Goal: Information Seeking & Learning: Learn about a topic

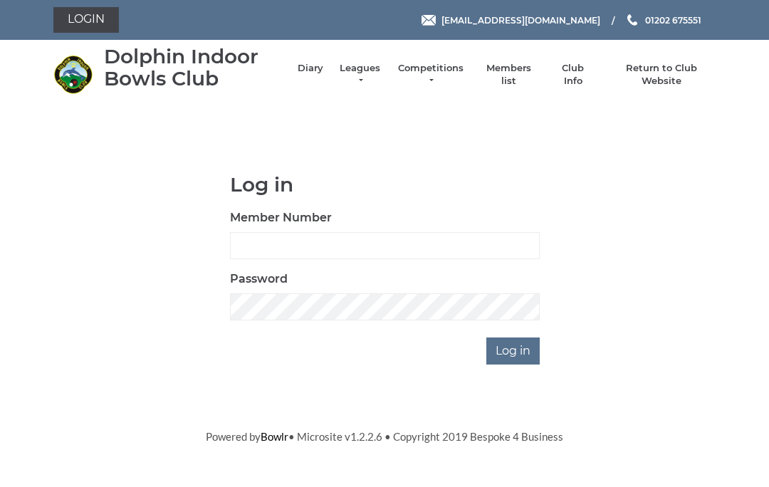
scroll to position [120, 0]
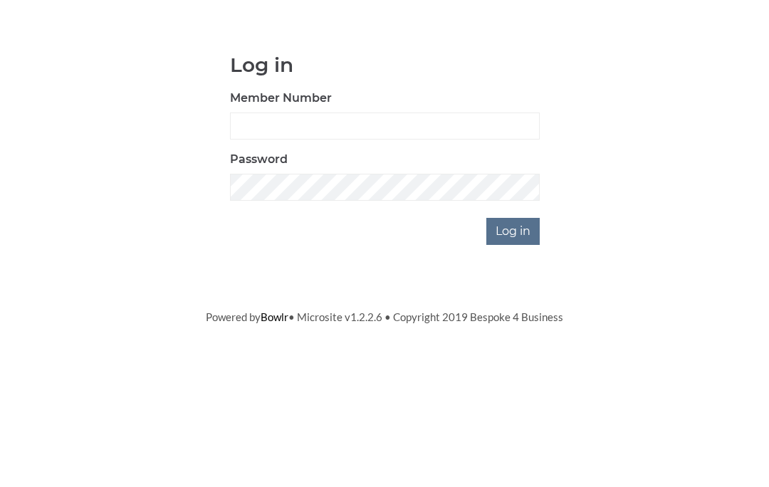
click at [303, 232] on input "Member Number" at bounding box center [385, 245] width 310 height 27
type input "4060"
click at [514, 337] on input "Log in" at bounding box center [512, 350] width 53 height 27
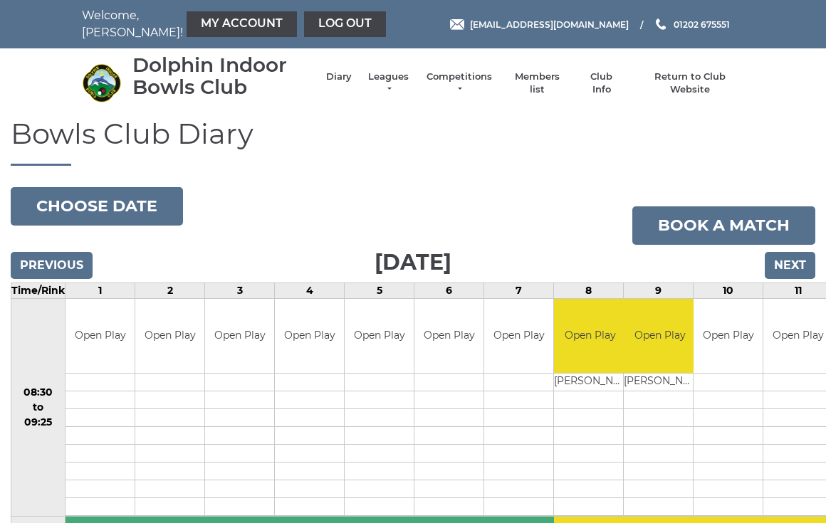
click at [122, 204] on button "Choose date" at bounding box center [97, 206] width 172 height 38
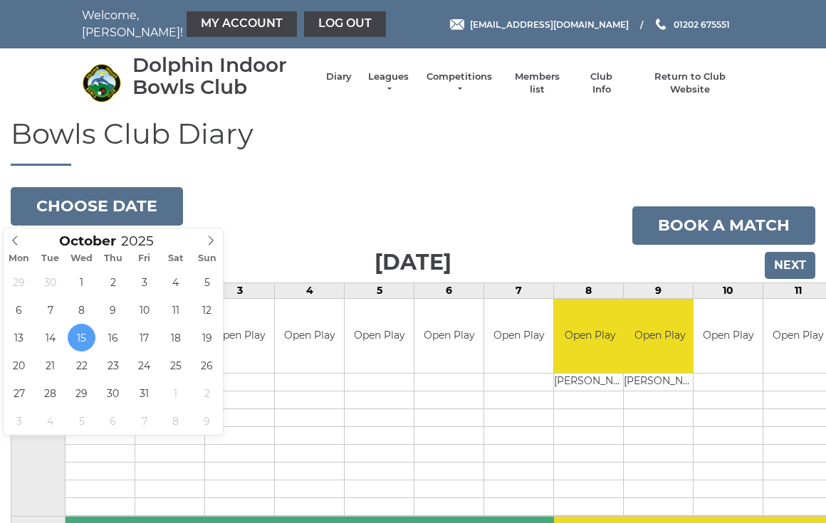
type input "[DATE]"
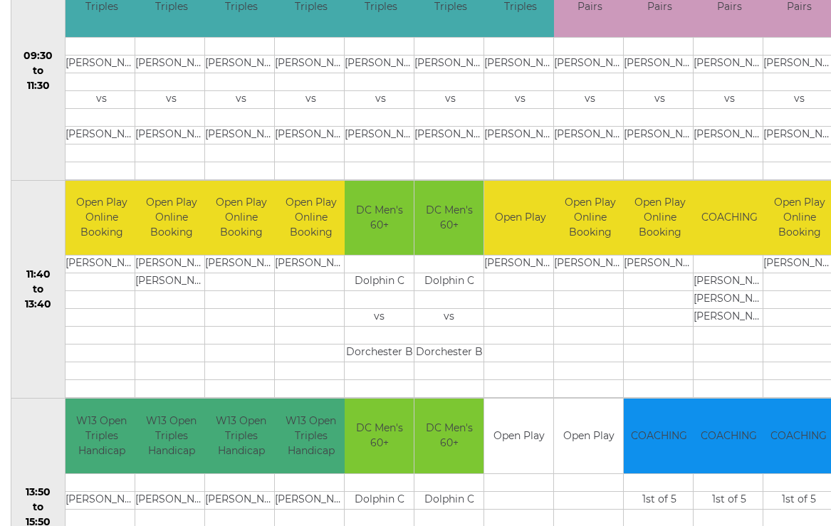
scroll to position [536, 0]
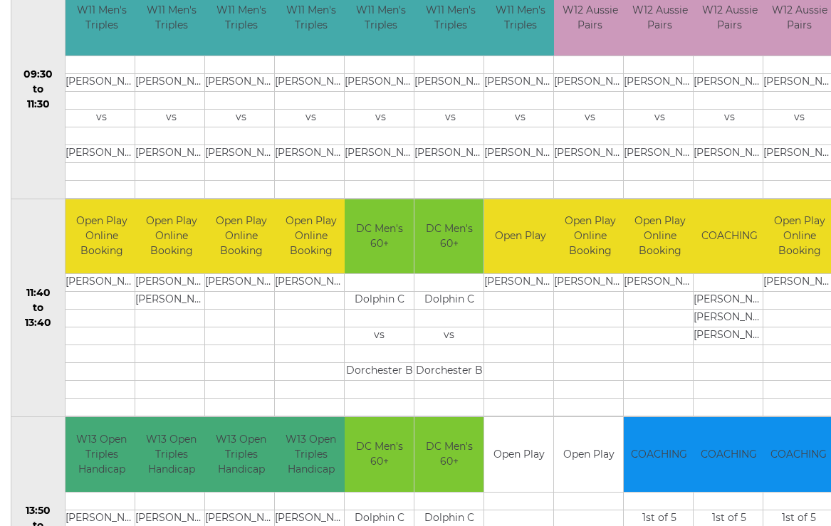
click at [306, 98] on td at bounding box center [311, 100] width 72 height 18
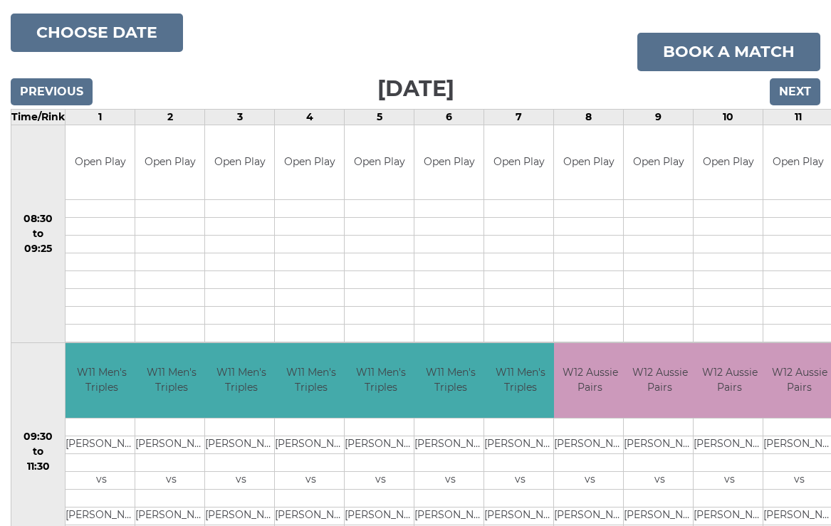
scroll to position [165, 0]
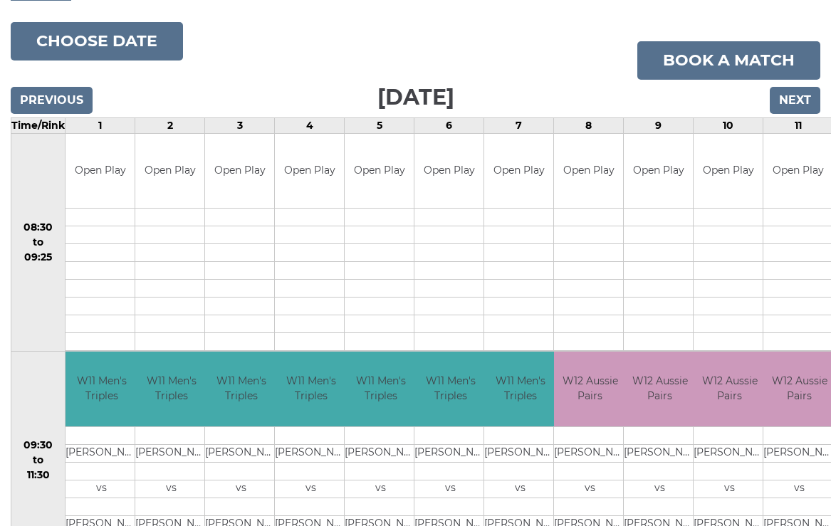
click at [799, 92] on input "Next" at bounding box center [794, 100] width 51 height 27
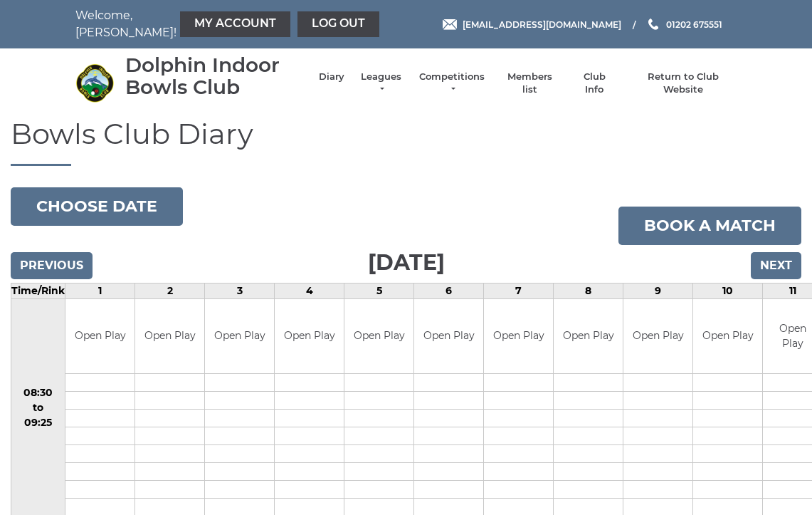
click at [782, 265] on input "Next" at bounding box center [776, 265] width 51 height 27
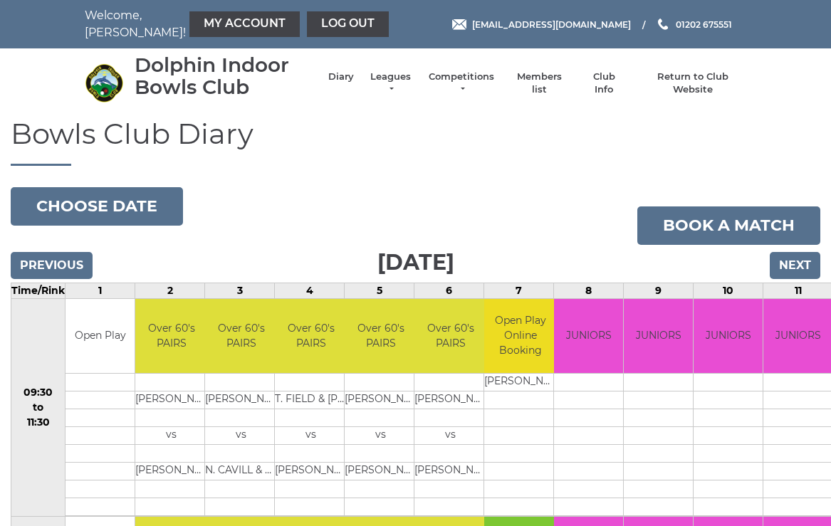
click at [480, 71] on li "Competitions Club competitions - Winter 2025/2026 Club competitions - Summer 20…" at bounding box center [454, 83] width 83 height 40
click at [483, 85] on link "Competitions" at bounding box center [461, 83] width 68 height 26
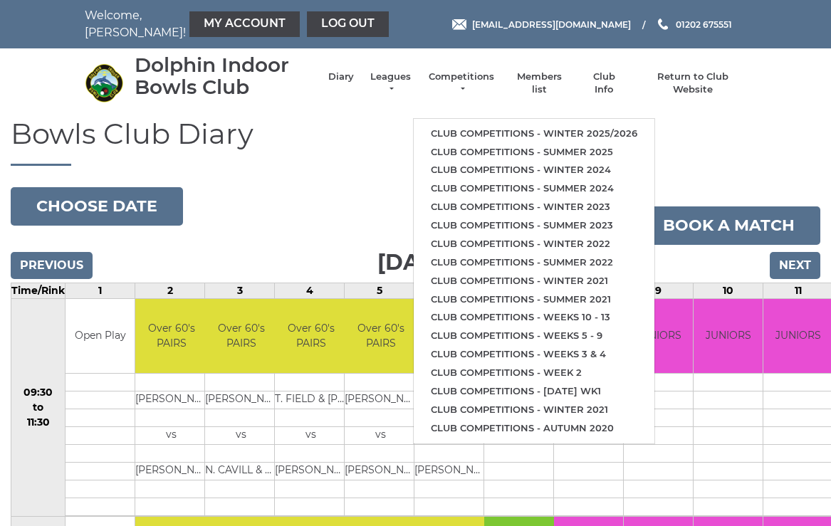
click at [606, 125] on link "Club competitions - Winter 2025/2026" at bounding box center [534, 134] width 241 height 19
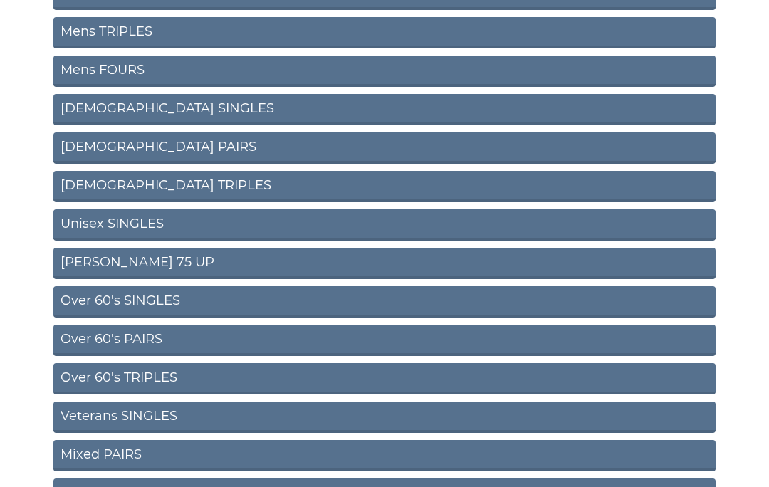
scroll to position [274, 0]
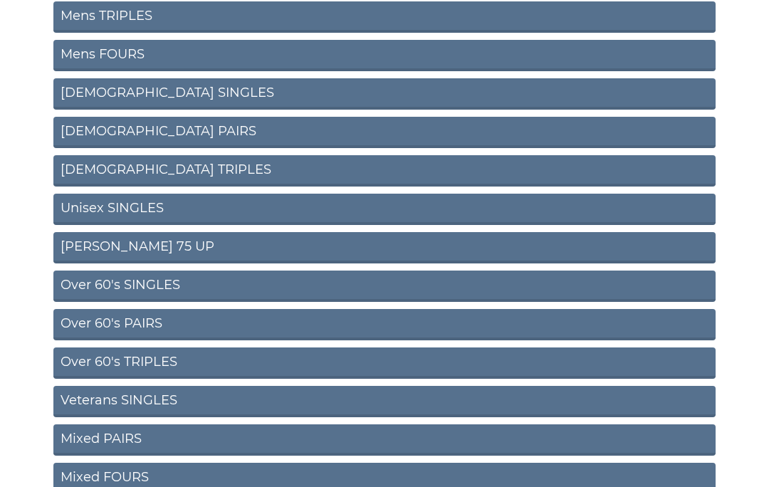
click at [325, 327] on link "Over 60's PAIRS" at bounding box center [384, 325] width 662 height 31
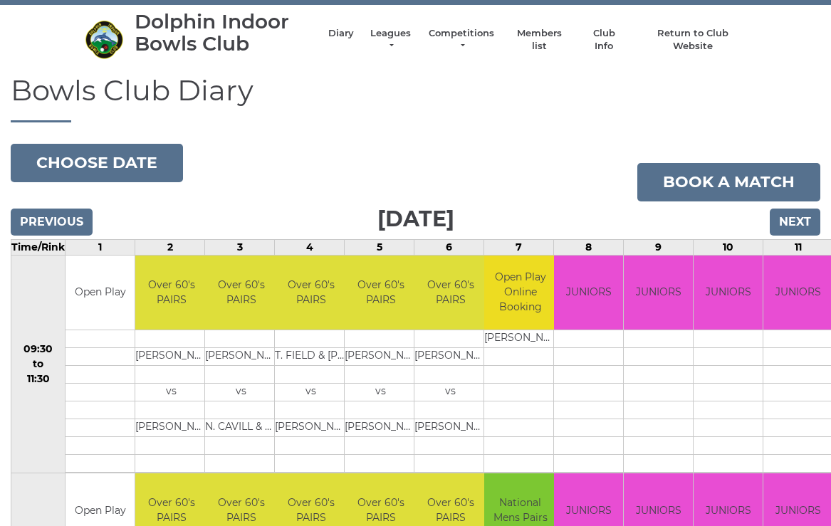
scroll to position [43, 0]
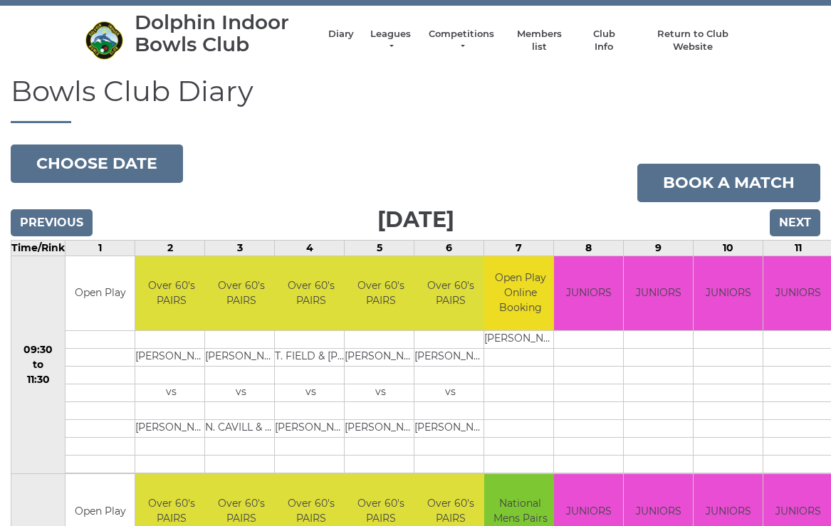
click at [493, 35] on link "Competitions" at bounding box center [461, 41] width 68 height 26
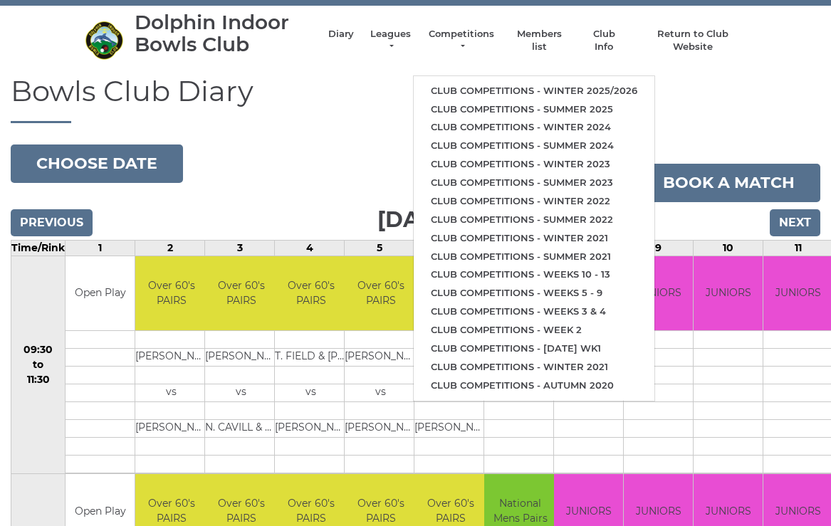
click at [616, 82] on link "Club competitions - Winter 2025/2026" at bounding box center [534, 91] width 241 height 19
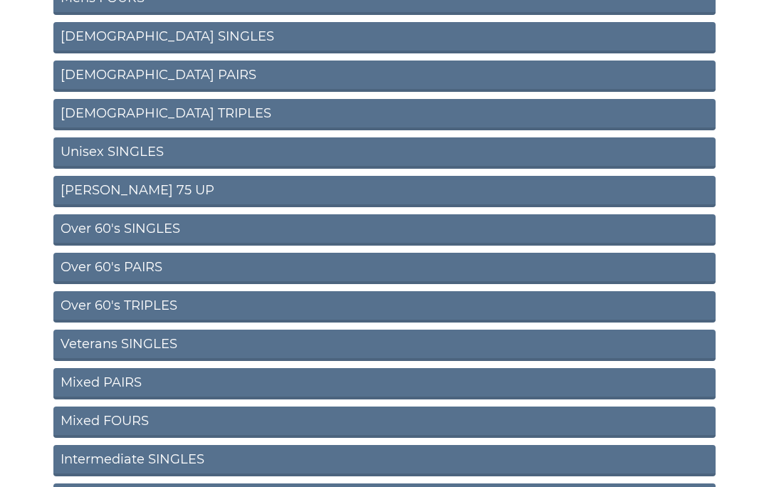
scroll to position [331, 0]
click at [142, 263] on link "Over 60's PAIRS" at bounding box center [384, 268] width 662 height 31
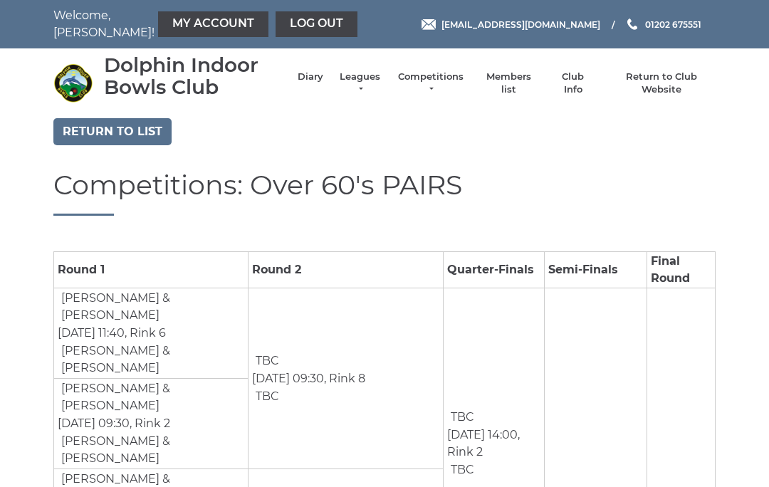
click at [117, 127] on link "Return to list" at bounding box center [112, 131] width 118 height 27
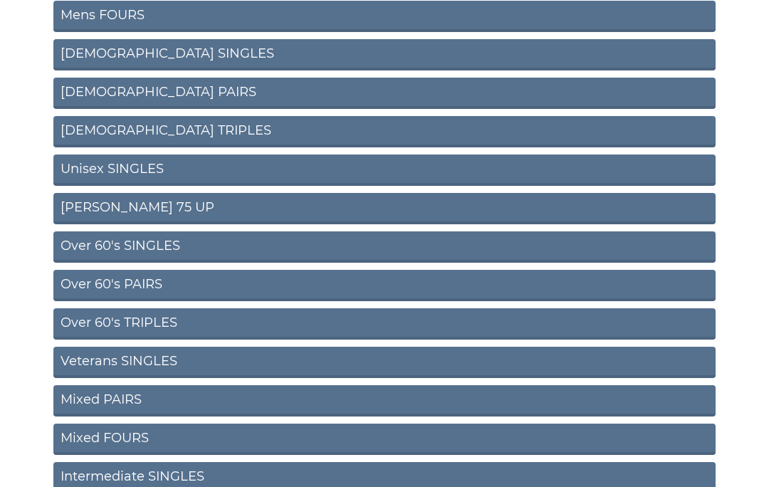
scroll to position [313, 0]
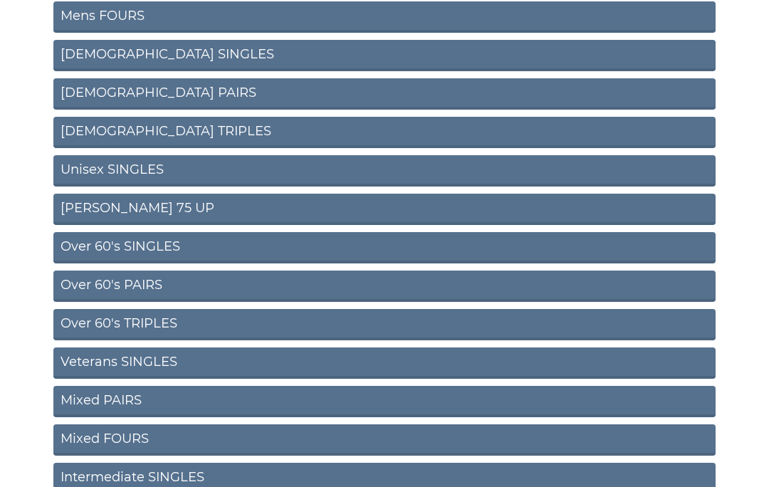
click at [130, 399] on link "Mixed PAIRS" at bounding box center [384, 401] width 662 height 31
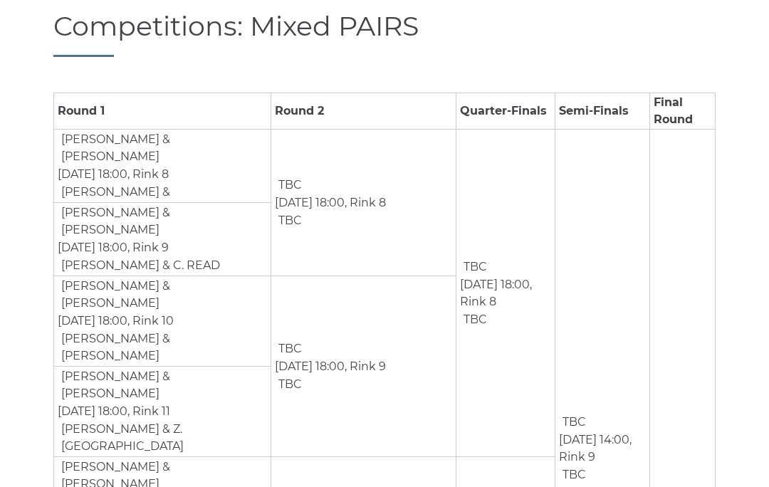
scroll to position [142, 0]
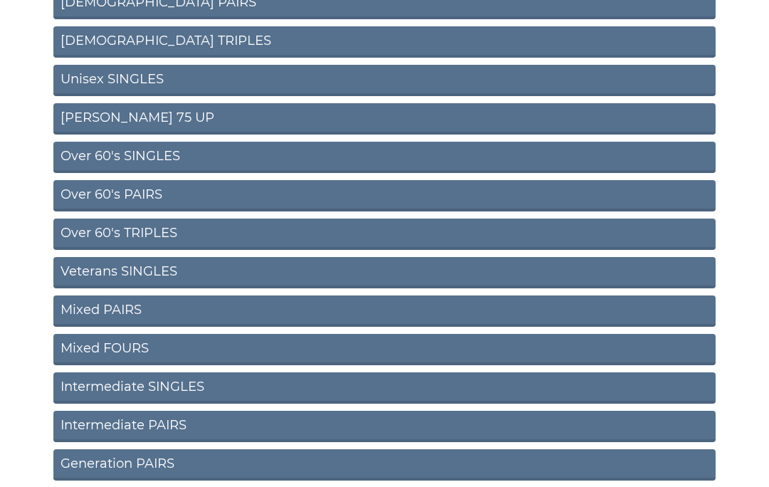
scroll to position [404, 0]
click at [285, 355] on link "Mixed FOURS" at bounding box center [384, 349] width 662 height 31
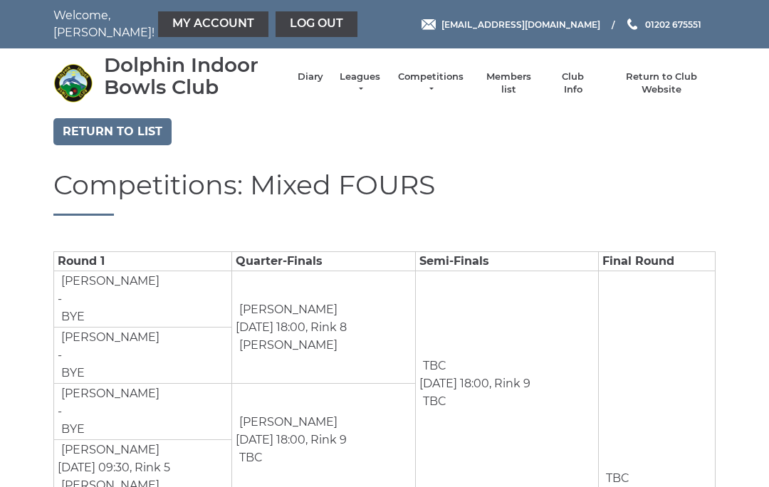
click at [110, 126] on link "Return to list" at bounding box center [112, 131] width 118 height 27
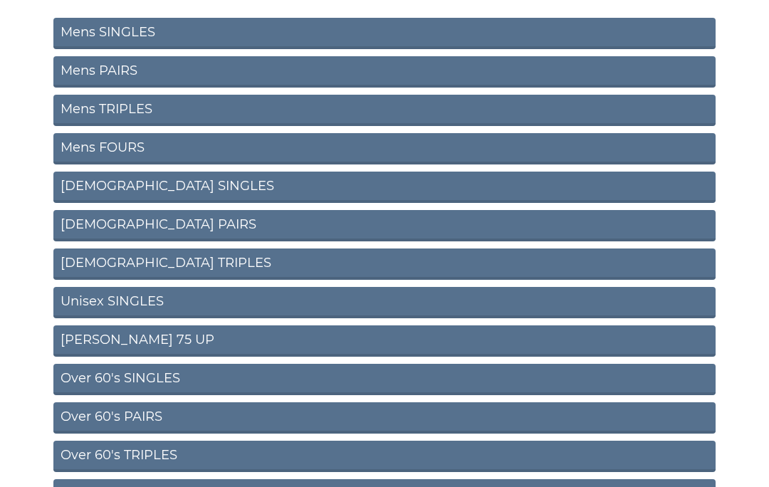
scroll to position [181, 0]
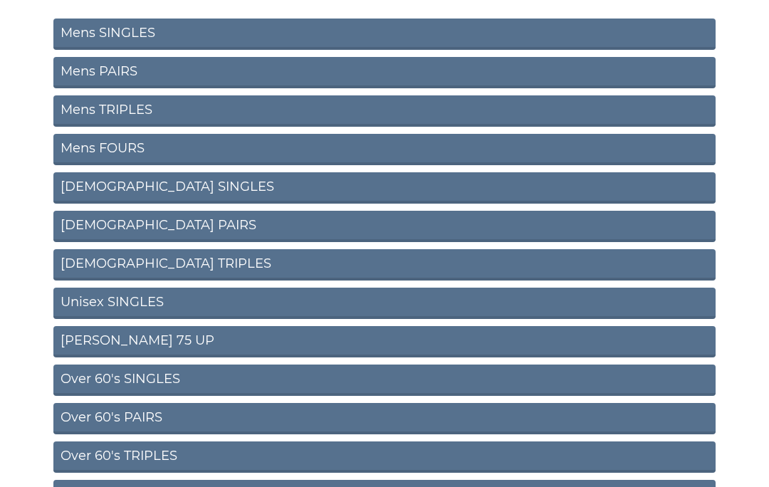
click at [277, 222] on link "[DEMOGRAPHIC_DATA] PAIRS" at bounding box center [384, 226] width 662 height 31
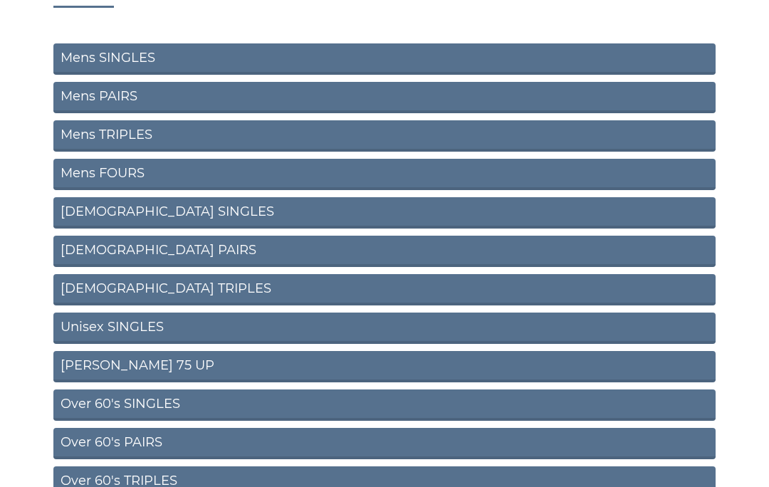
scroll to position [149, 0]
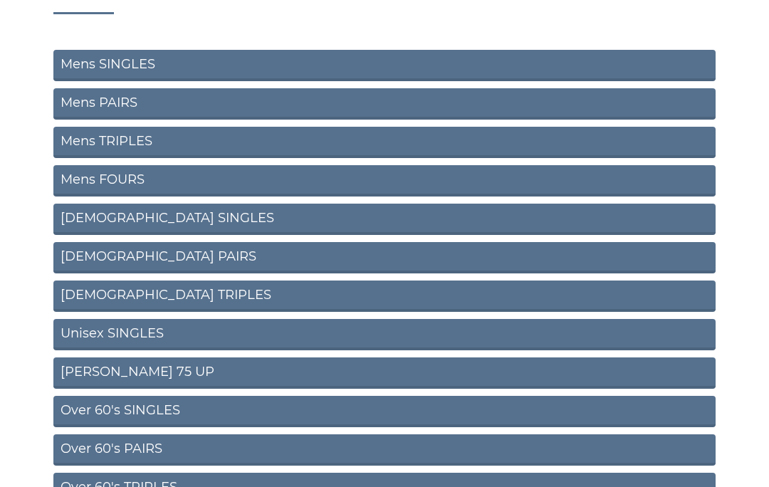
click at [142, 63] on link "Mens SINGLES" at bounding box center [384, 65] width 662 height 31
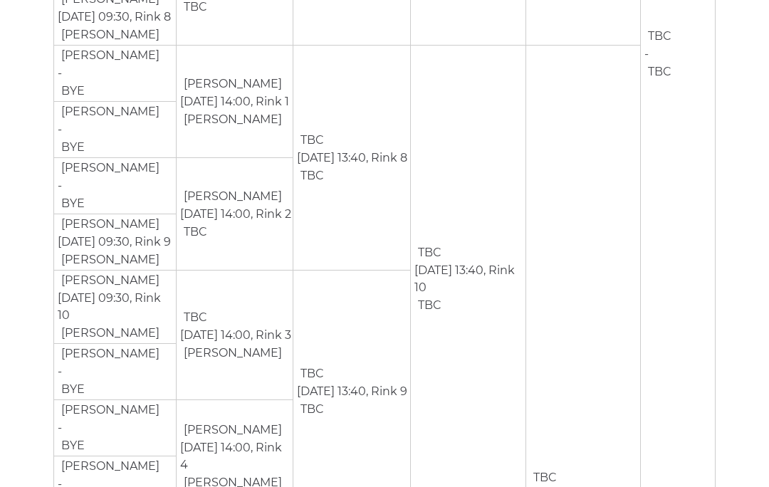
scroll to position [1120, 0]
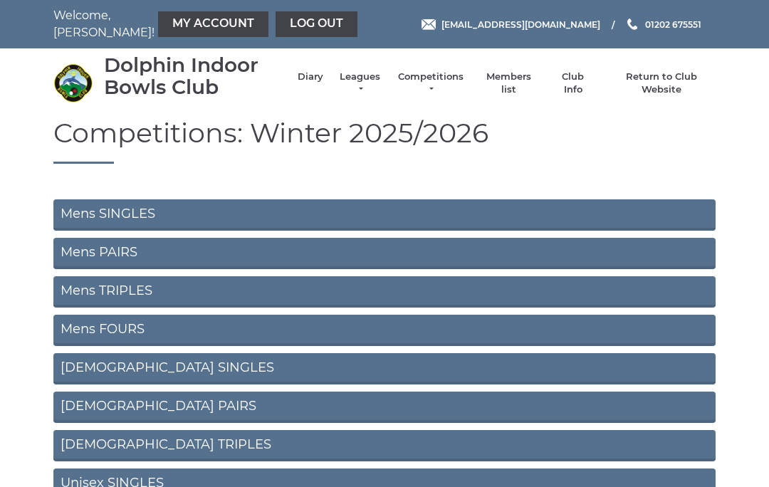
scroll to position [149, 0]
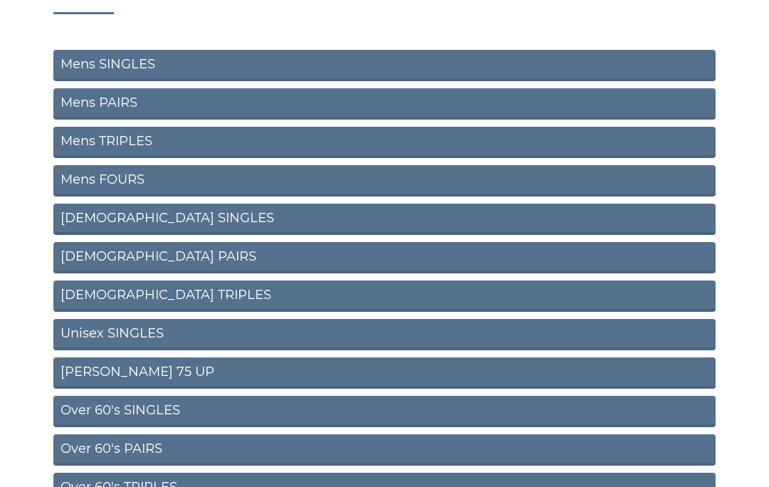
click at [109, 110] on link "Mens PAIRS" at bounding box center [384, 103] width 662 height 31
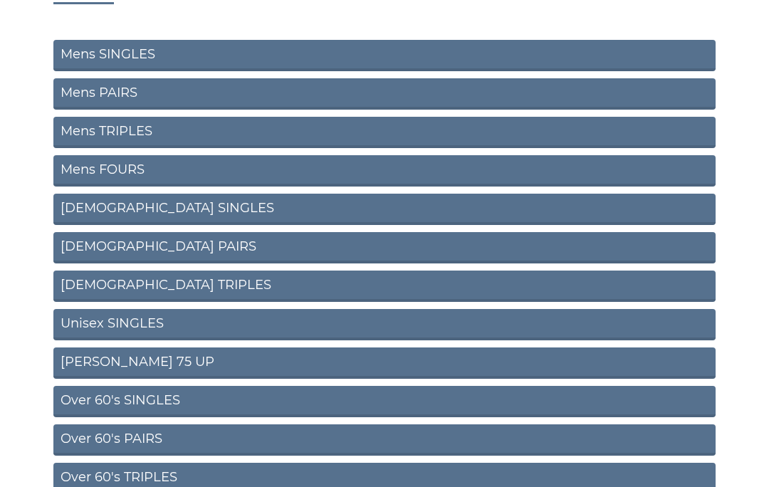
scroll to position [159, 0]
click at [147, 206] on link "[DEMOGRAPHIC_DATA] SINGLES" at bounding box center [384, 209] width 662 height 31
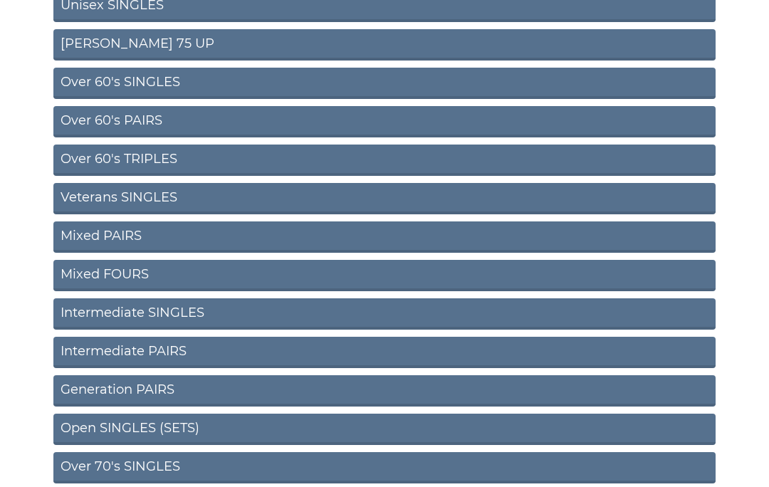
scroll to position [478, 0]
click at [159, 463] on link "Over 70's SINGLES" at bounding box center [384, 467] width 662 height 31
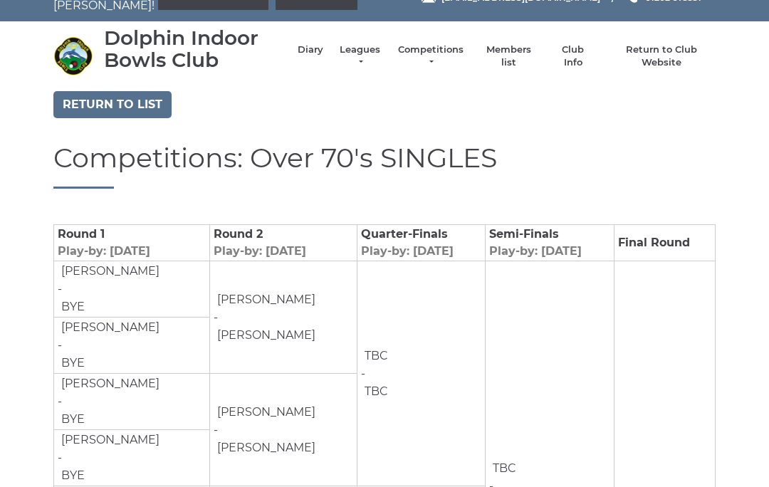
scroll to position [25, 0]
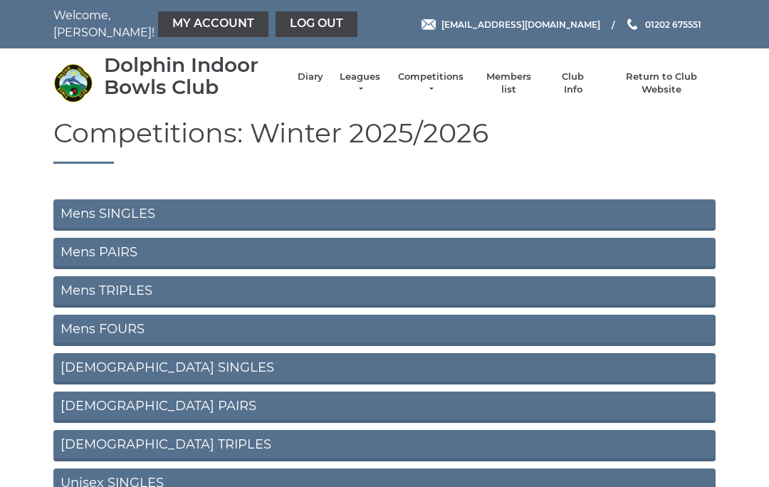
scroll to position [540, 0]
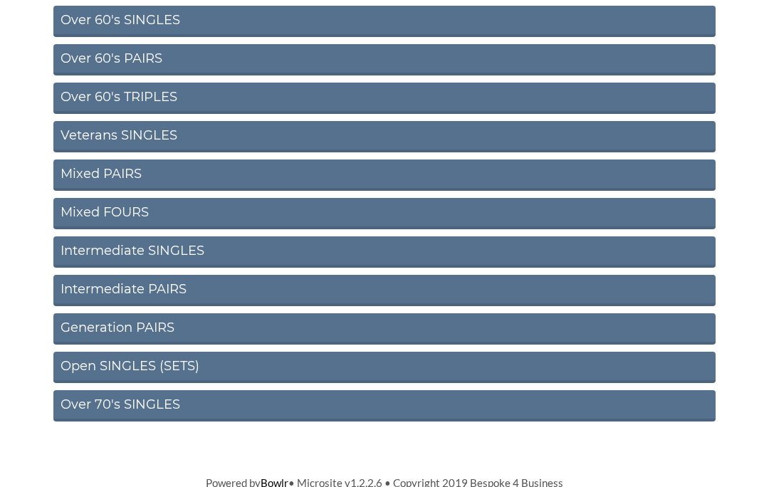
click at [168, 365] on link "Open SINGLES (SETS)" at bounding box center [384, 367] width 662 height 31
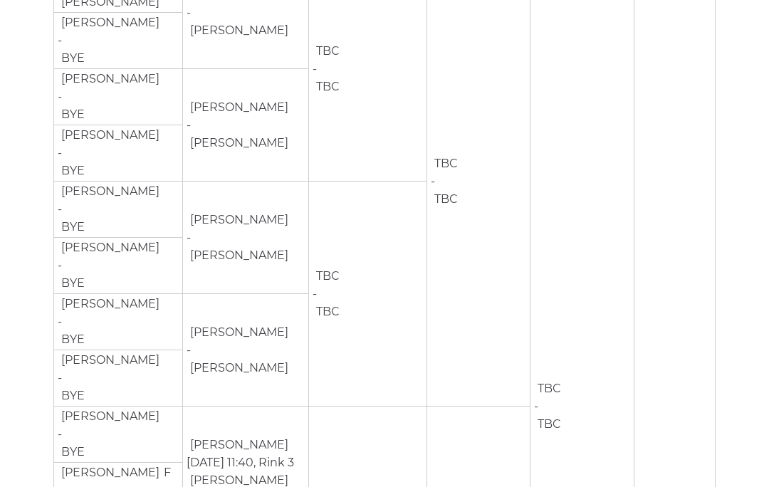
scroll to position [1197, 0]
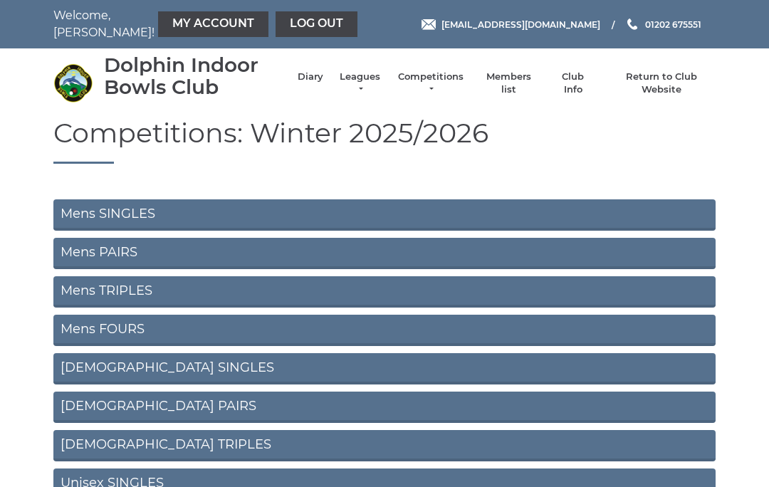
scroll to position [540, 0]
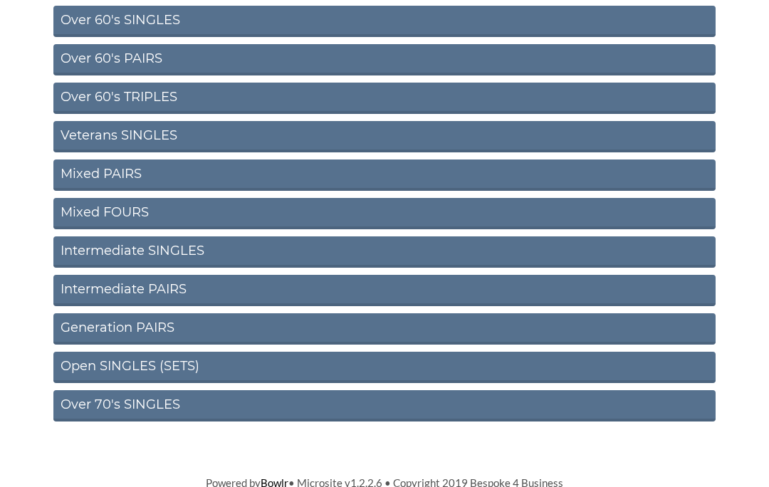
click at [148, 322] on link "Generation PAIRS" at bounding box center [384, 328] width 662 height 31
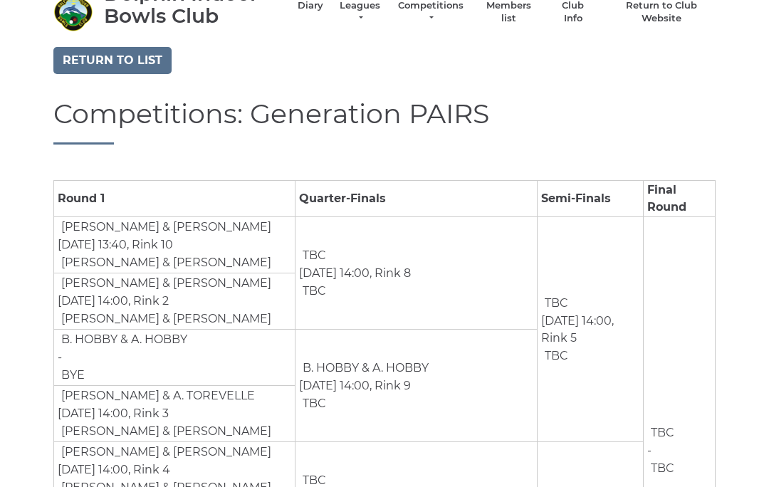
scroll to position [69, 0]
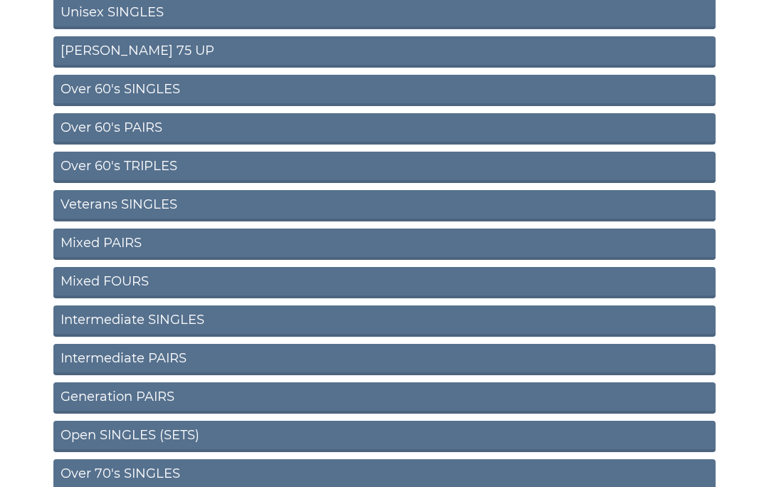
scroll to position [470, 0]
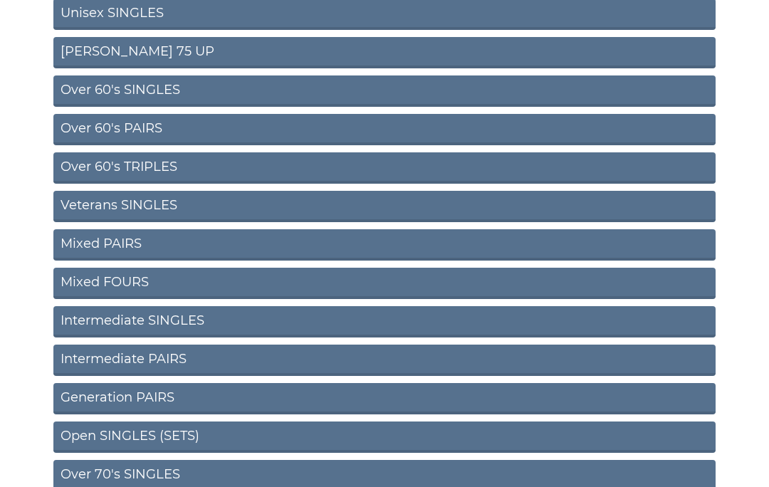
click at [177, 322] on link "Intermediate SINGLES" at bounding box center [384, 321] width 662 height 31
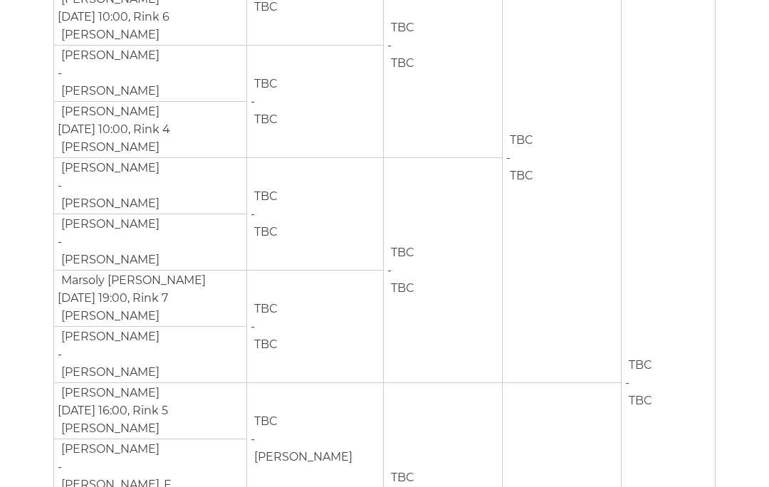
scroll to position [340, 0]
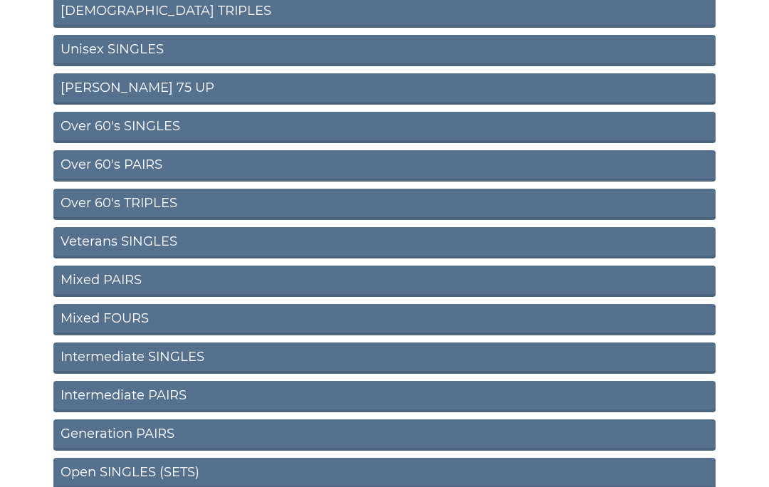
scroll to position [430, 0]
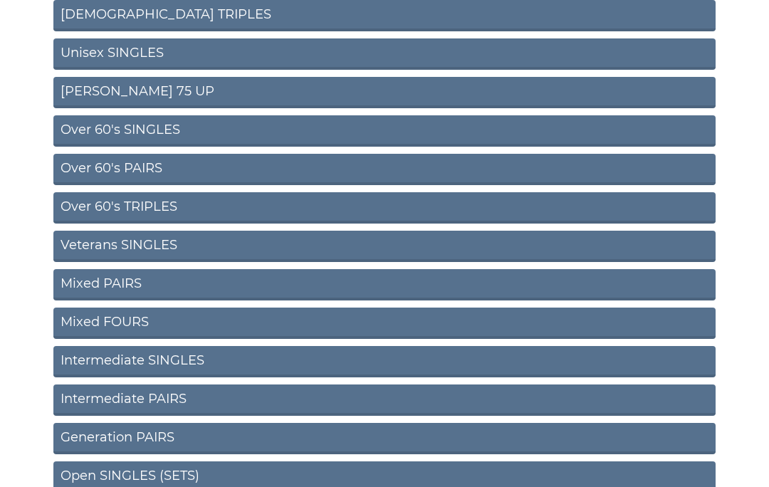
click at [116, 284] on link "Mixed PAIRS" at bounding box center [384, 284] width 662 height 31
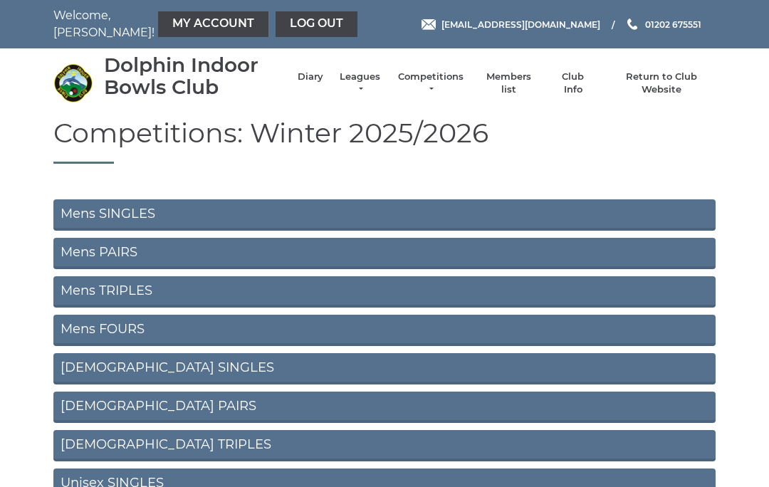
scroll to position [430, 0]
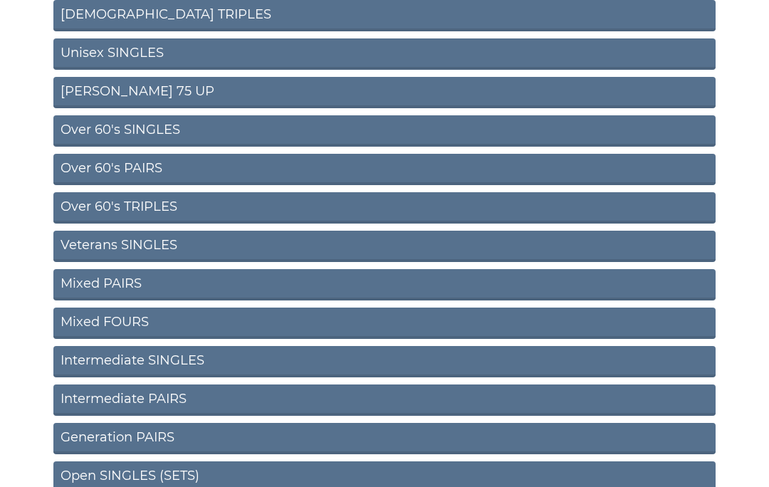
click at [157, 246] on link "Veterans SINGLES" at bounding box center [384, 246] width 662 height 31
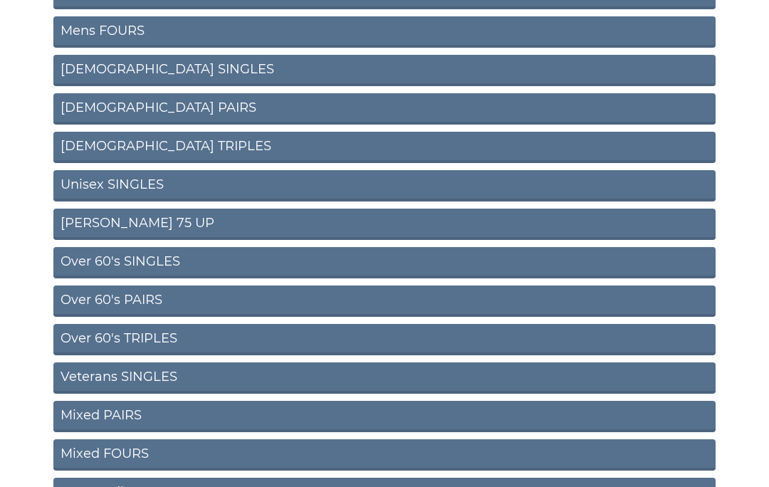
scroll to position [298, 0]
click at [120, 107] on link "[DEMOGRAPHIC_DATA] PAIRS" at bounding box center [384, 108] width 662 height 31
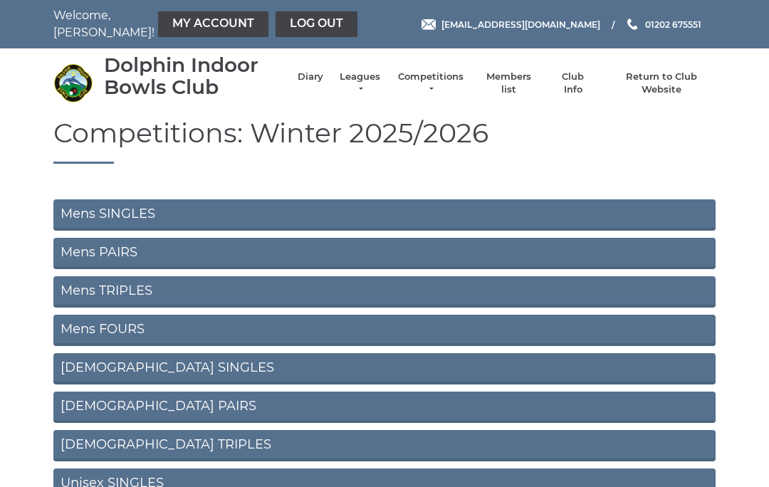
scroll to position [360, 0]
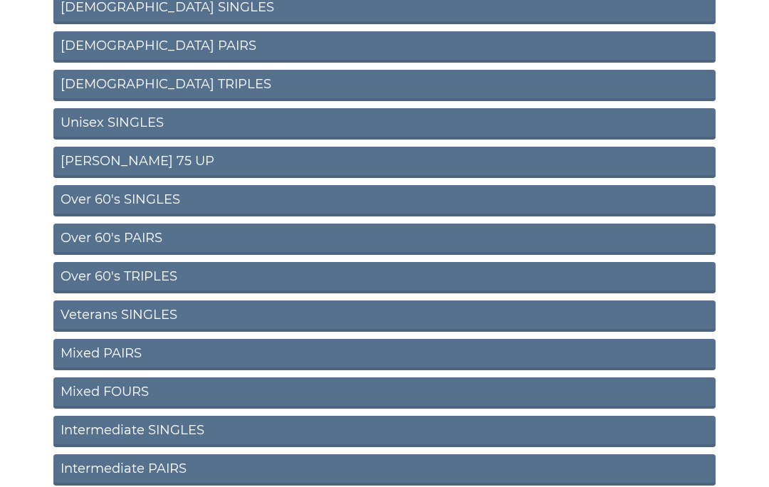
click at [150, 238] on link "Over 60's PAIRS" at bounding box center [384, 239] width 662 height 31
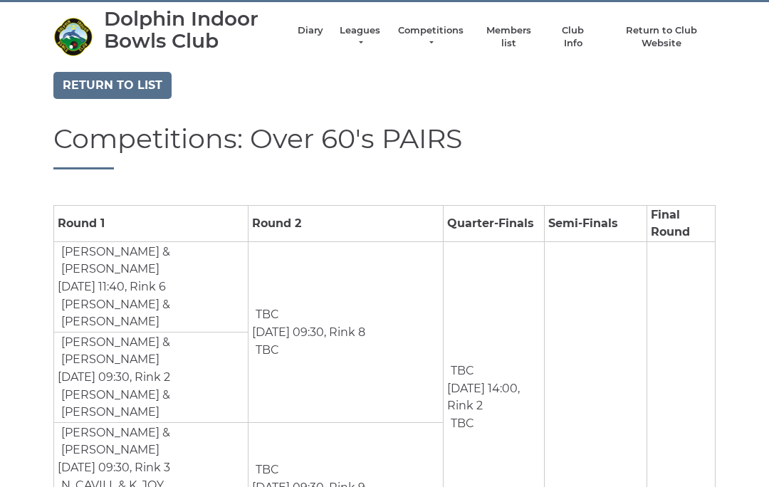
scroll to position [48, 0]
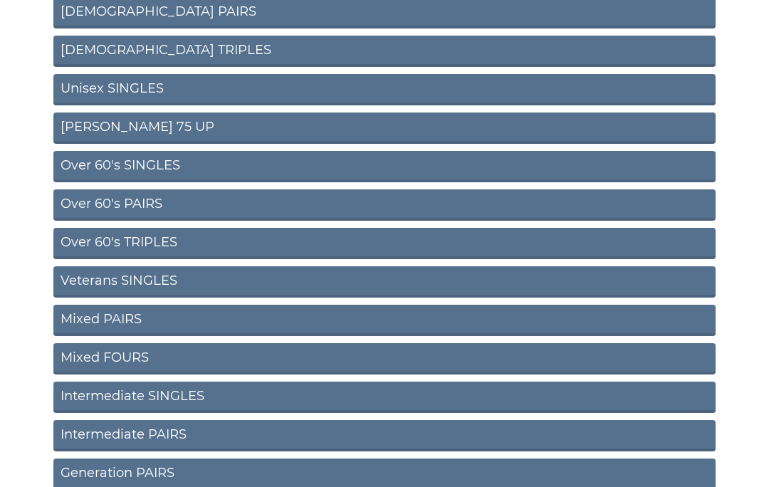
scroll to position [394, 0]
click at [113, 319] on link "Mixed PAIRS" at bounding box center [384, 320] width 662 height 31
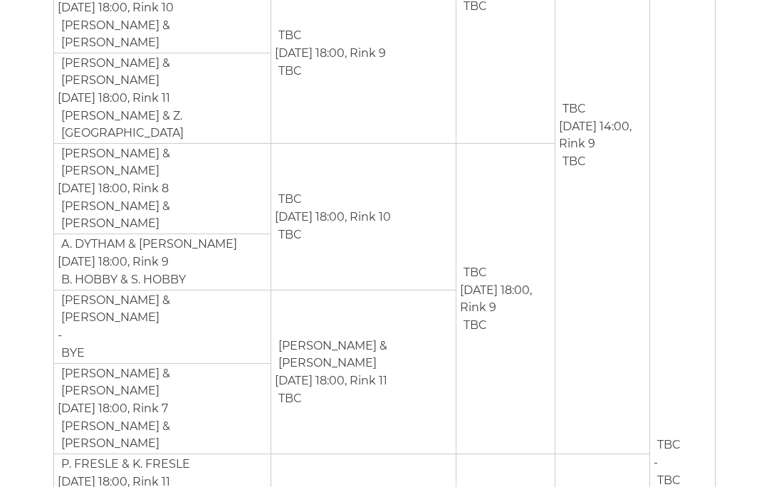
scroll to position [471, 0]
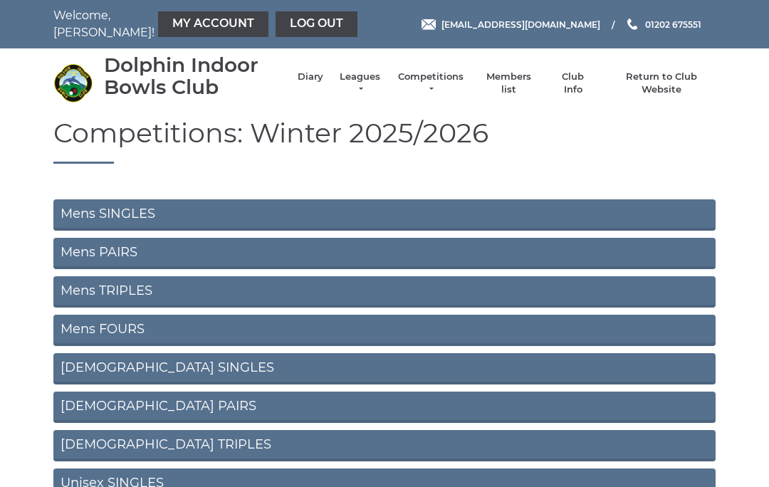
scroll to position [456, 0]
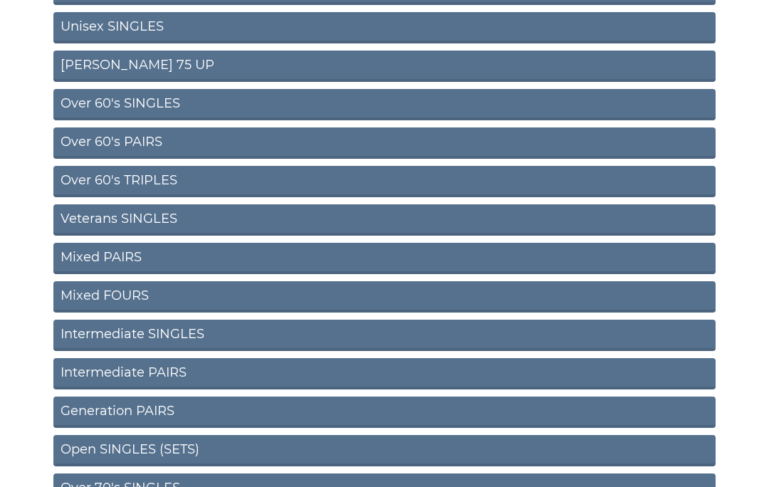
click at [141, 295] on link "Mixed FOURS" at bounding box center [384, 296] width 662 height 31
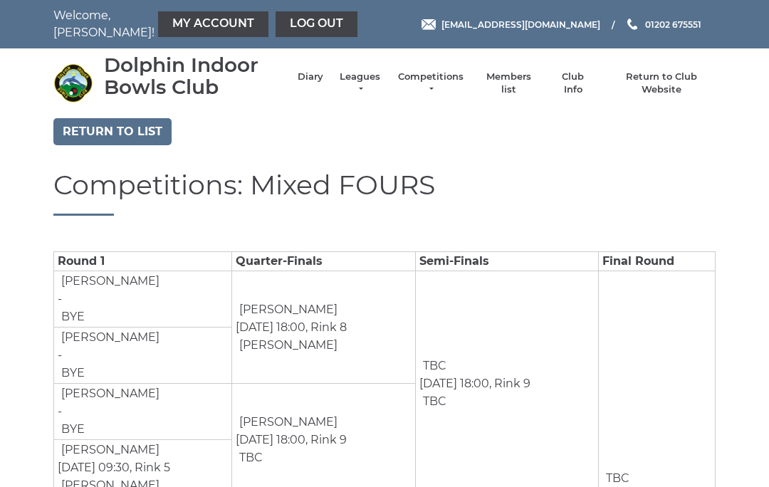
click at [128, 132] on link "Return to list" at bounding box center [112, 131] width 118 height 27
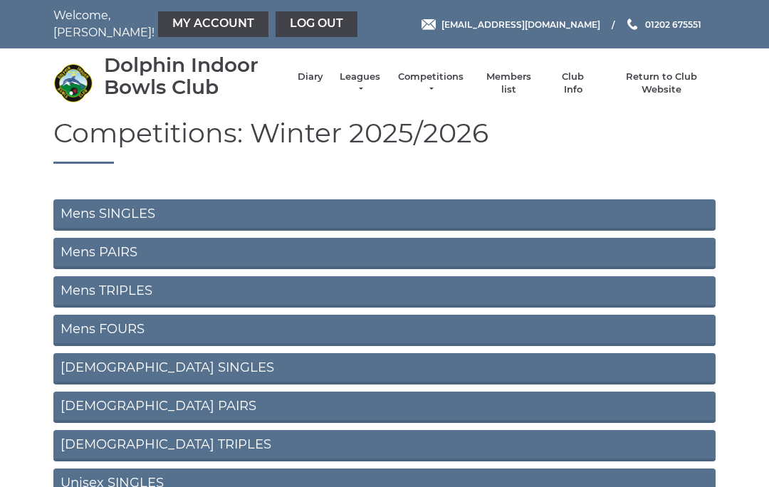
click at [570, 81] on link "Club Info" at bounding box center [572, 83] width 41 height 26
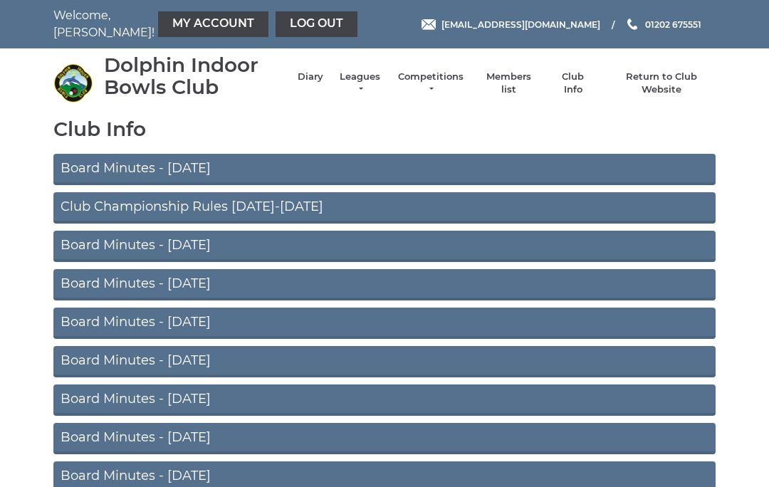
scroll to position [30, 0]
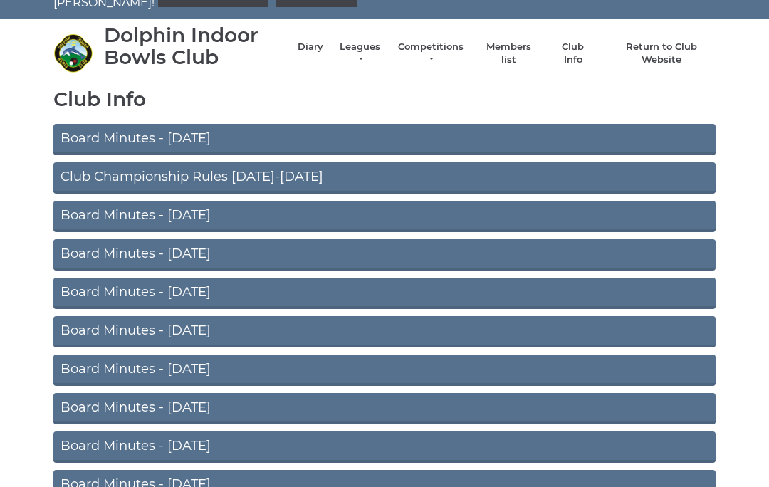
click at [256, 177] on link "Club Championship Rules [DATE]-[DATE]" at bounding box center [384, 177] width 662 height 31
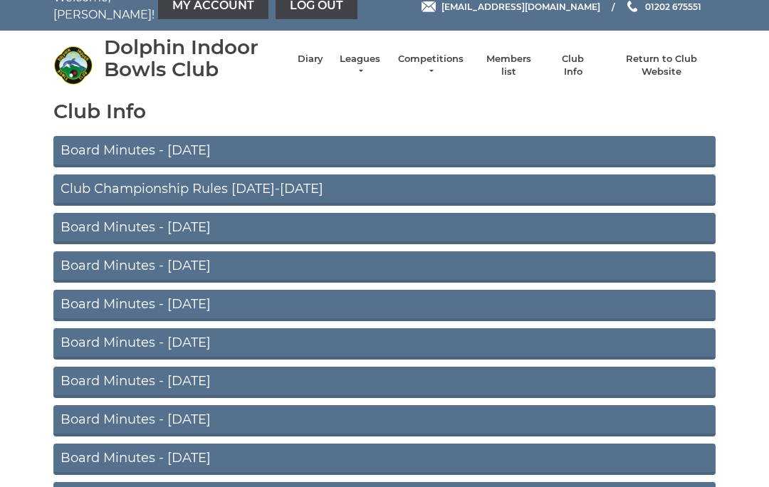
scroll to position [0, 0]
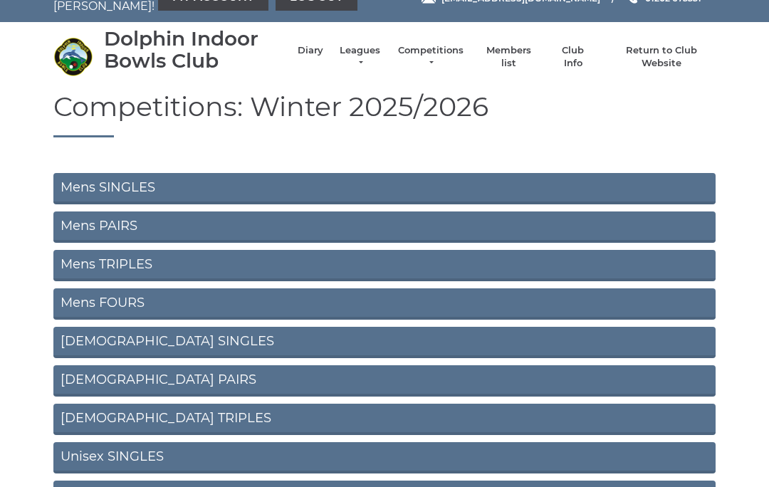
scroll to position [29, 0]
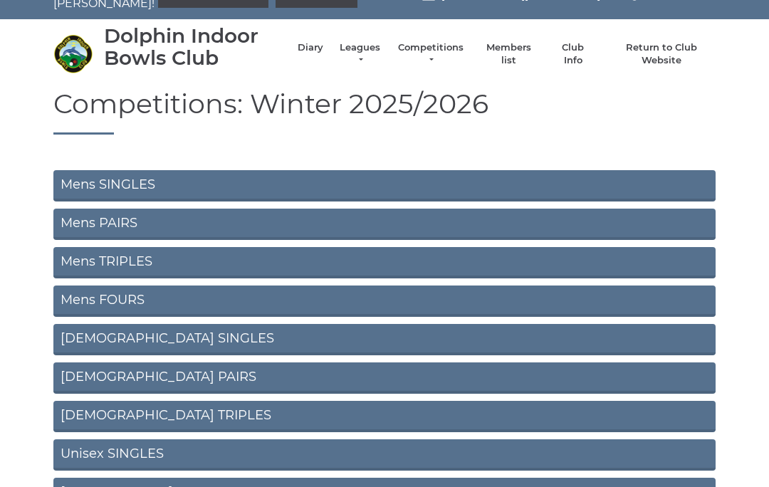
click at [157, 223] on link "Mens PAIRS" at bounding box center [384, 224] width 662 height 31
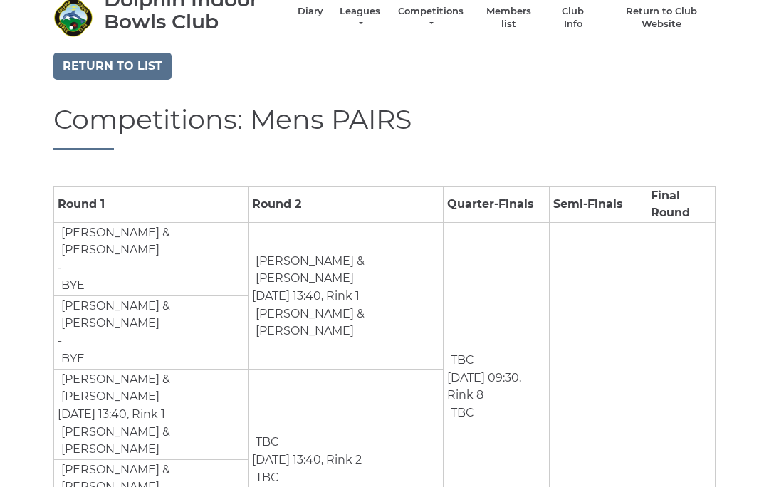
scroll to position [63, 0]
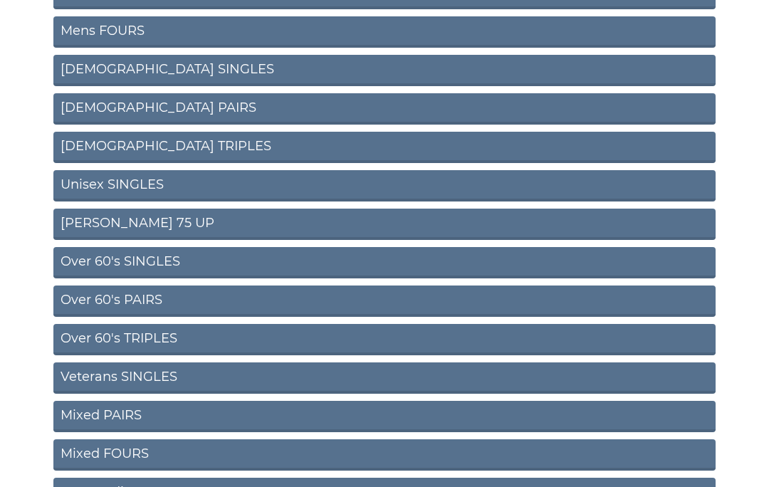
scroll to position [298, 0]
click at [147, 304] on link "Over 60's PAIRS" at bounding box center [384, 300] width 662 height 31
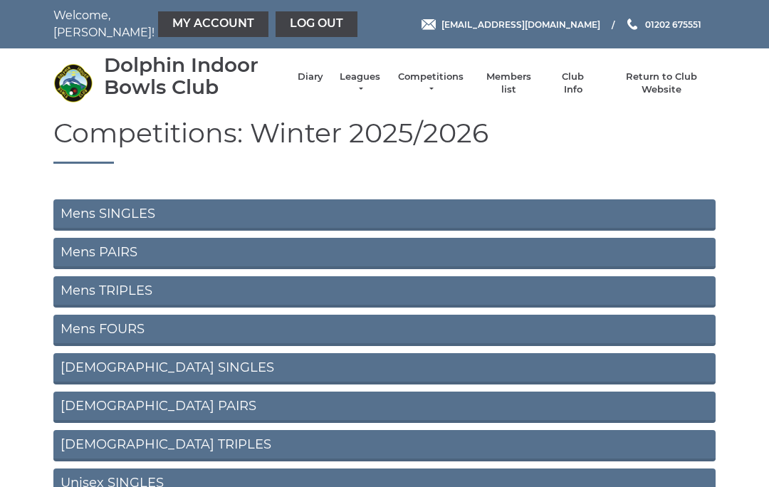
click at [463, 85] on link "Competitions" at bounding box center [430, 83] width 68 height 26
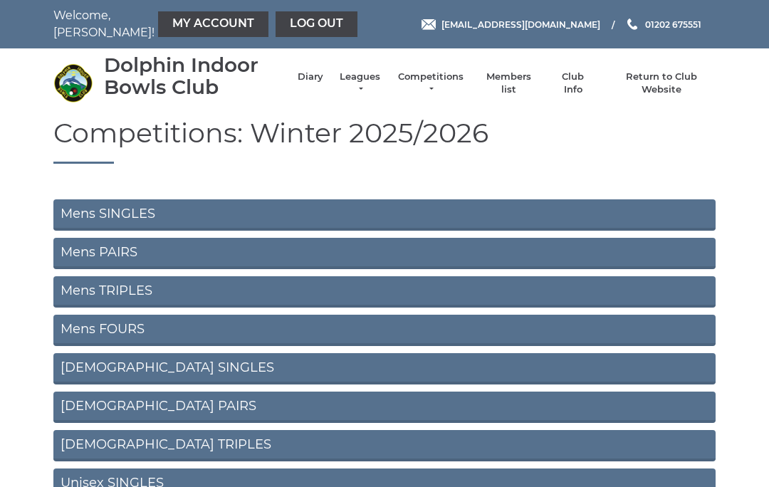
click at [577, 82] on link "Club Info" at bounding box center [572, 83] width 41 height 26
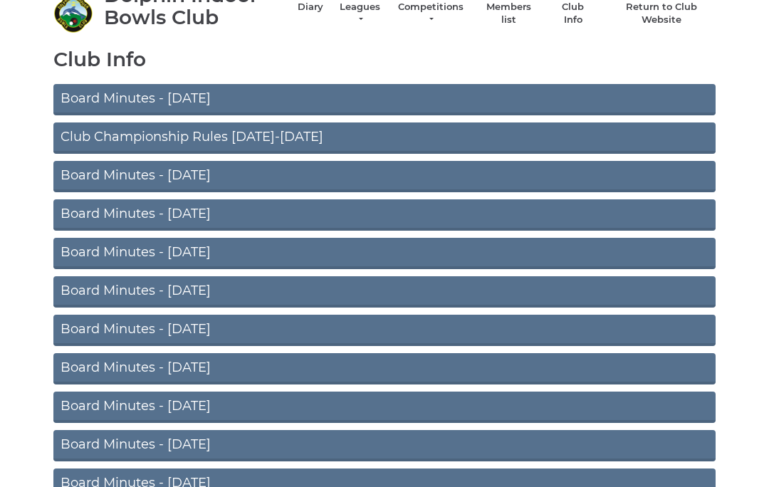
scroll to position [70, 0]
click at [252, 139] on link "Club Championship Rules [DATE]-[DATE]" at bounding box center [384, 137] width 662 height 31
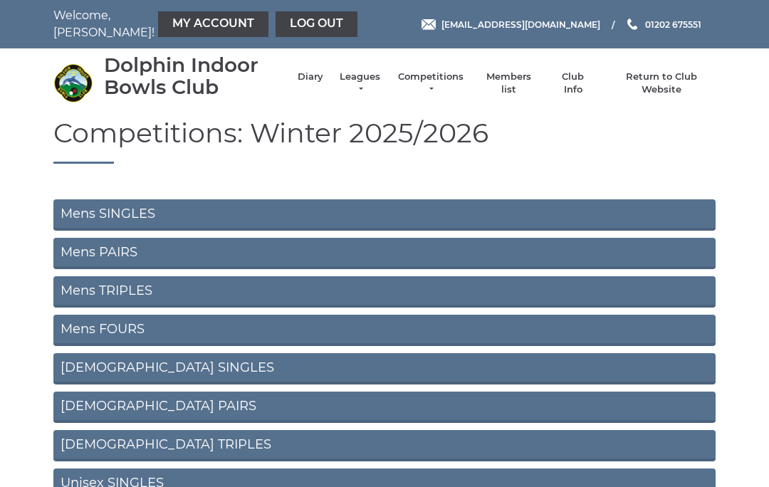
click at [579, 85] on link "Club Info" at bounding box center [572, 83] width 41 height 26
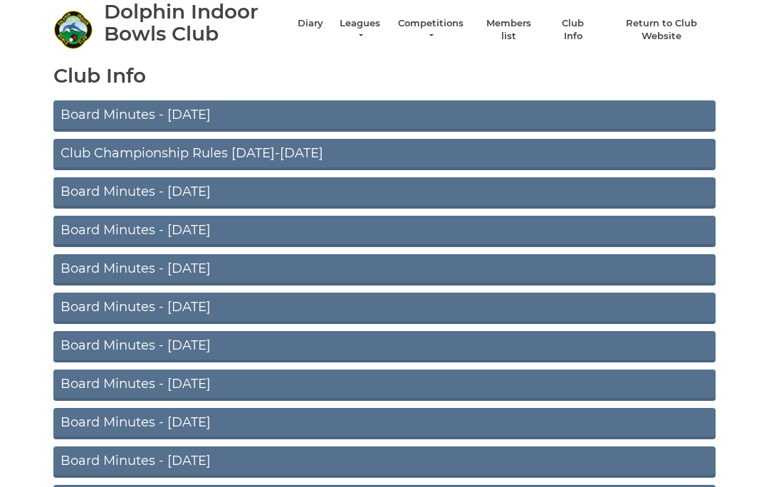
scroll to position [54, 0]
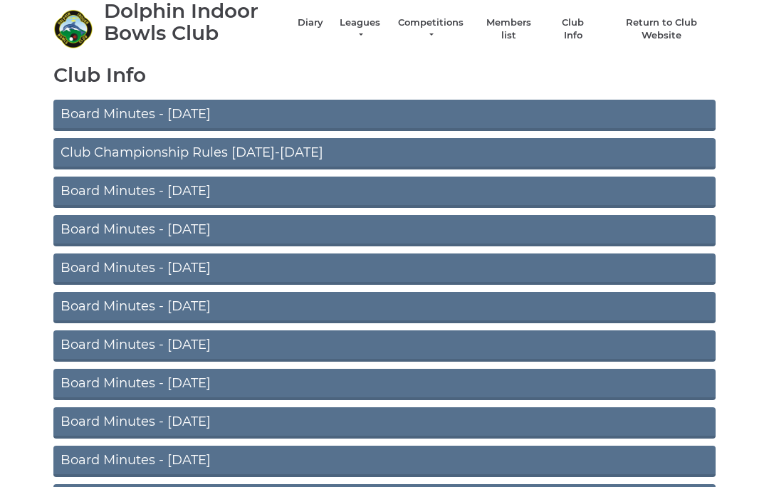
click at [258, 150] on link "Club Championship Rules [DATE]-[DATE]" at bounding box center [384, 153] width 662 height 31
